Goal: Feedback & Contribution: Contribute content

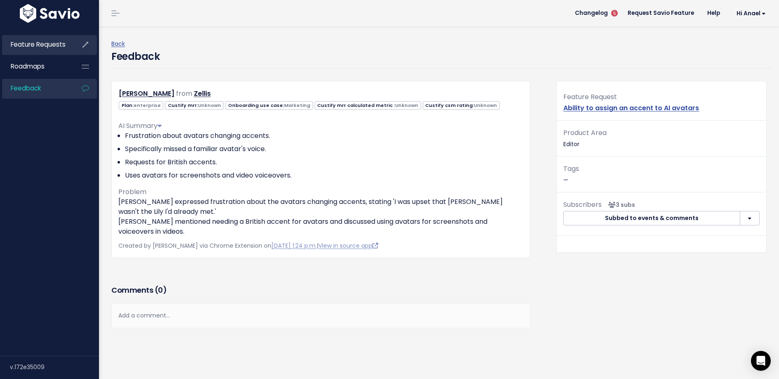
click at [56, 49] on link "Feature Requests" at bounding box center [35, 44] width 66 height 19
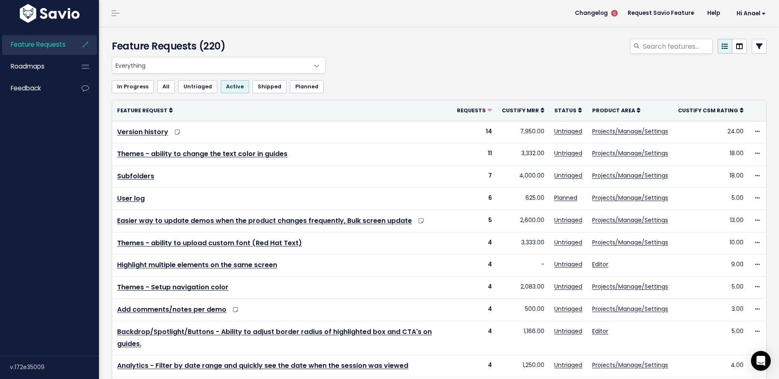
click at [459, 82] on ul "In Progress All Untriaged Active Shipped Planned" at bounding box center [439, 86] width 655 height 13
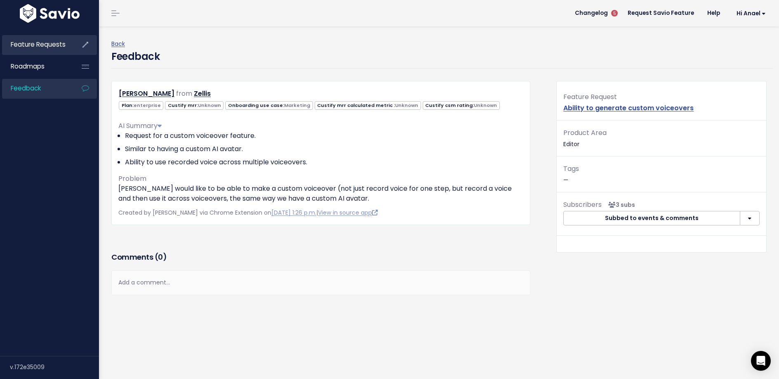
click at [69, 45] on li "Feature Requests" at bounding box center [49, 45] width 95 height 20
click at [50, 44] on span "Feature Requests" at bounding box center [38, 44] width 55 height 9
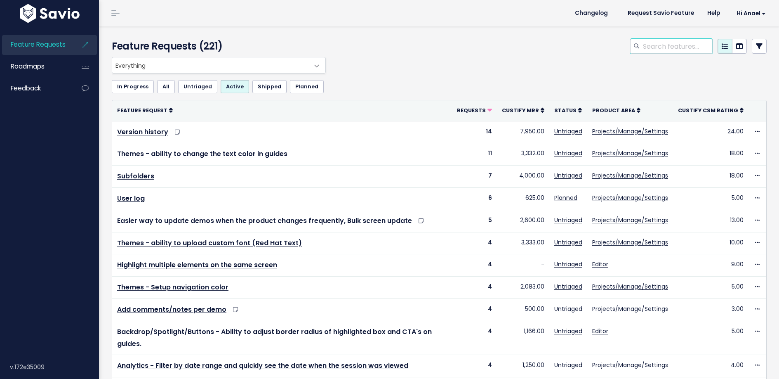
click at [660, 53] on input "search" at bounding box center [677, 46] width 71 height 15
type input "music"
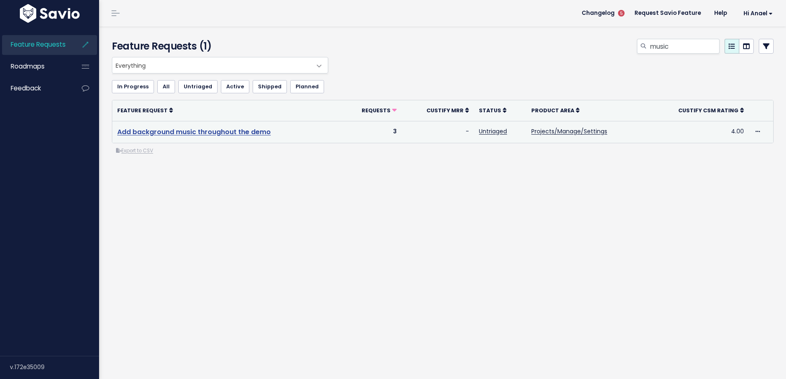
click at [220, 132] on link "Add background music throughout the demo" at bounding box center [194, 131] width 154 height 9
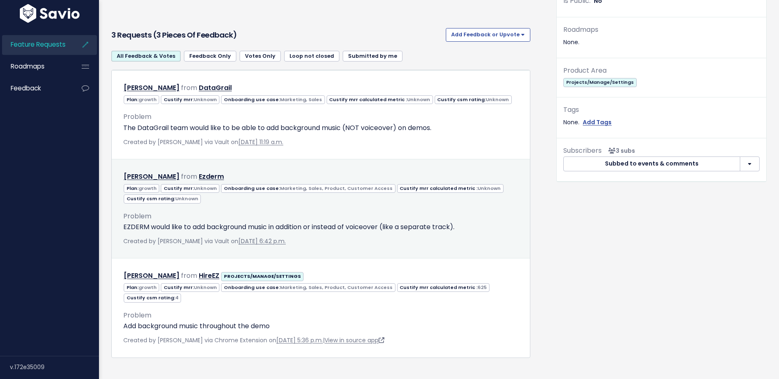
scroll to position [75, 0]
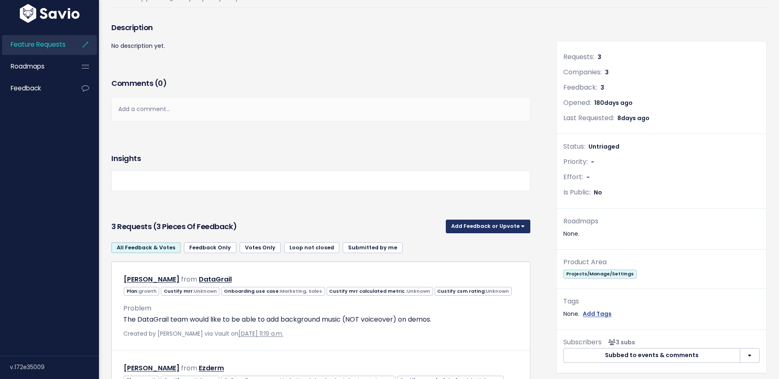
click at [489, 222] on button "Add Feedback or Upvote" at bounding box center [488, 226] width 85 height 13
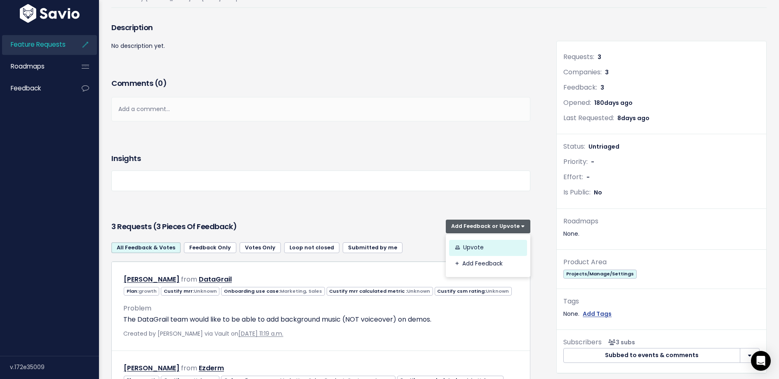
click at [486, 245] on link "Upvote" at bounding box center [488, 248] width 78 height 16
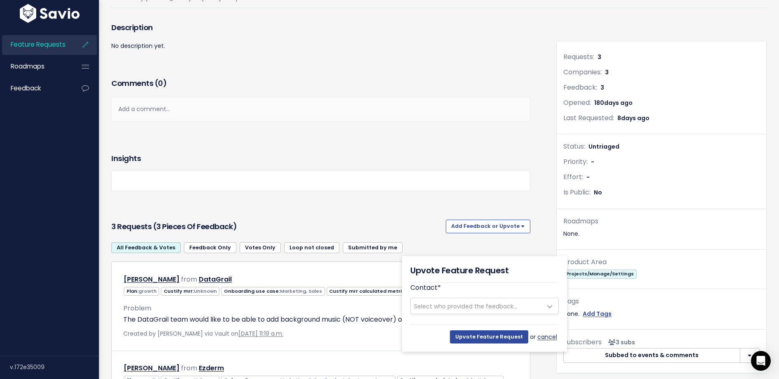
click at [554, 337] on link "cancel" at bounding box center [548, 337] width 21 height 10
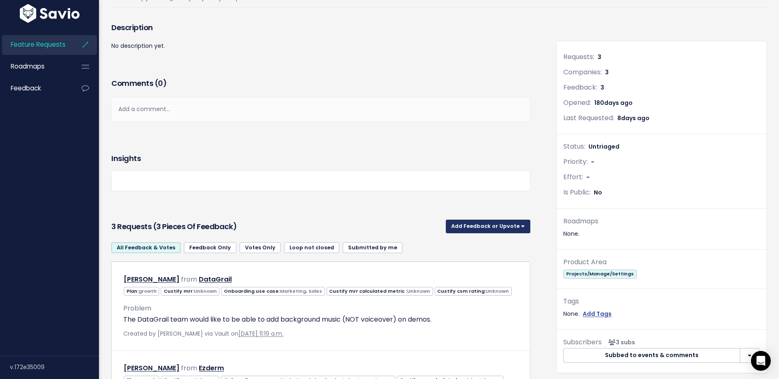
click at [494, 225] on button "Add Feedback or Upvote" at bounding box center [488, 226] width 85 height 13
click at [490, 264] on link "Add Feedback" at bounding box center [488, 264] width 78 height 16
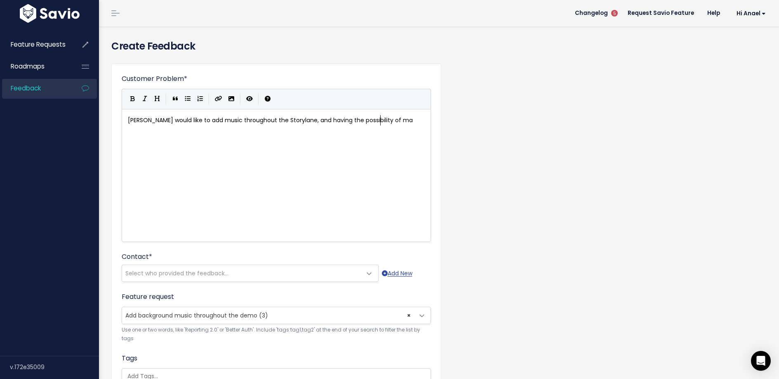
scroll to position [3, 255]
type textarea "[PERSON_NAME] would like to add music throughout the Storylane, and having the …"
type textarea "reducing gth"
type textarea "the volume when there is voiceover or video [PERSON_NAME]"
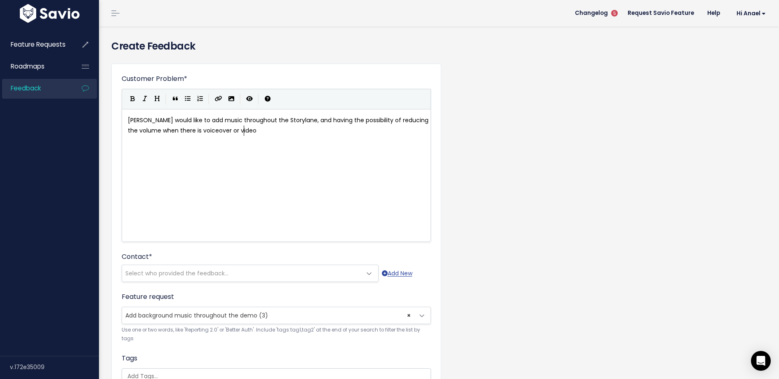
scroll to position [3, 1]
type textarea "."
click at [239, 268] on span "Select who provided the feedback..." at bounding box center [242, 273] width 240 height 17
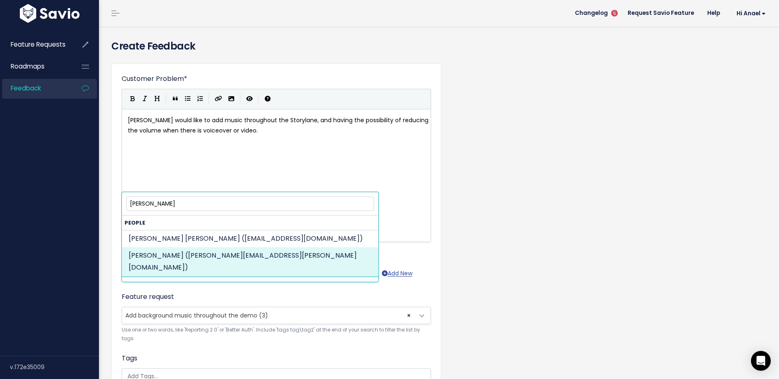
type input "[PERSON_NAME]"
select select "88470617"
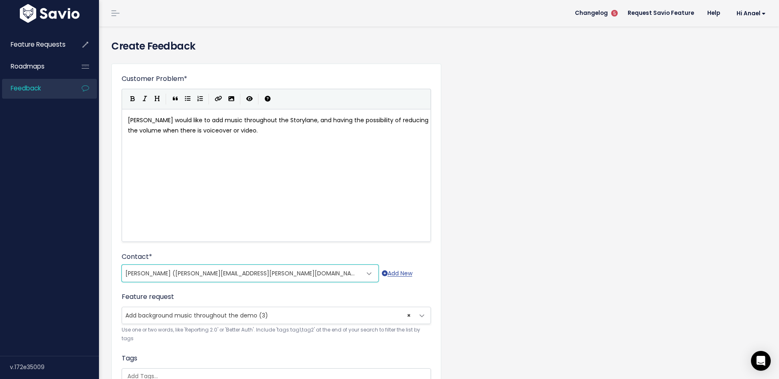
scroll to position [97, 0]
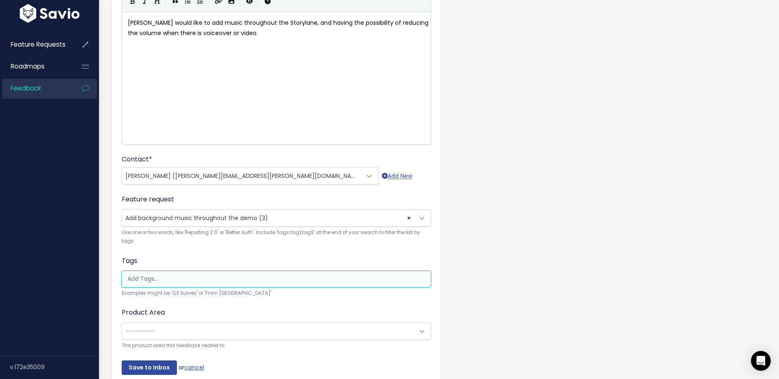
click at [175, 276] on input "search" at bounding box center [278, 278] width 309 height 9
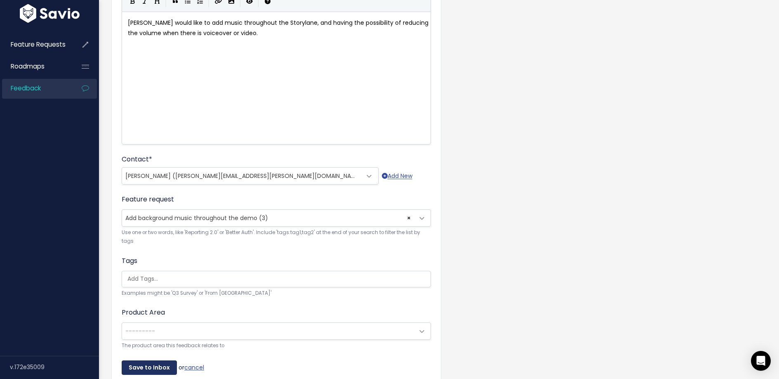
click at [164, 365] on input "Save to Inbox" at bounding box center [149, 367] width 55 height 15
